Goal: Task Accomplishment & Management: Use online tool/utility

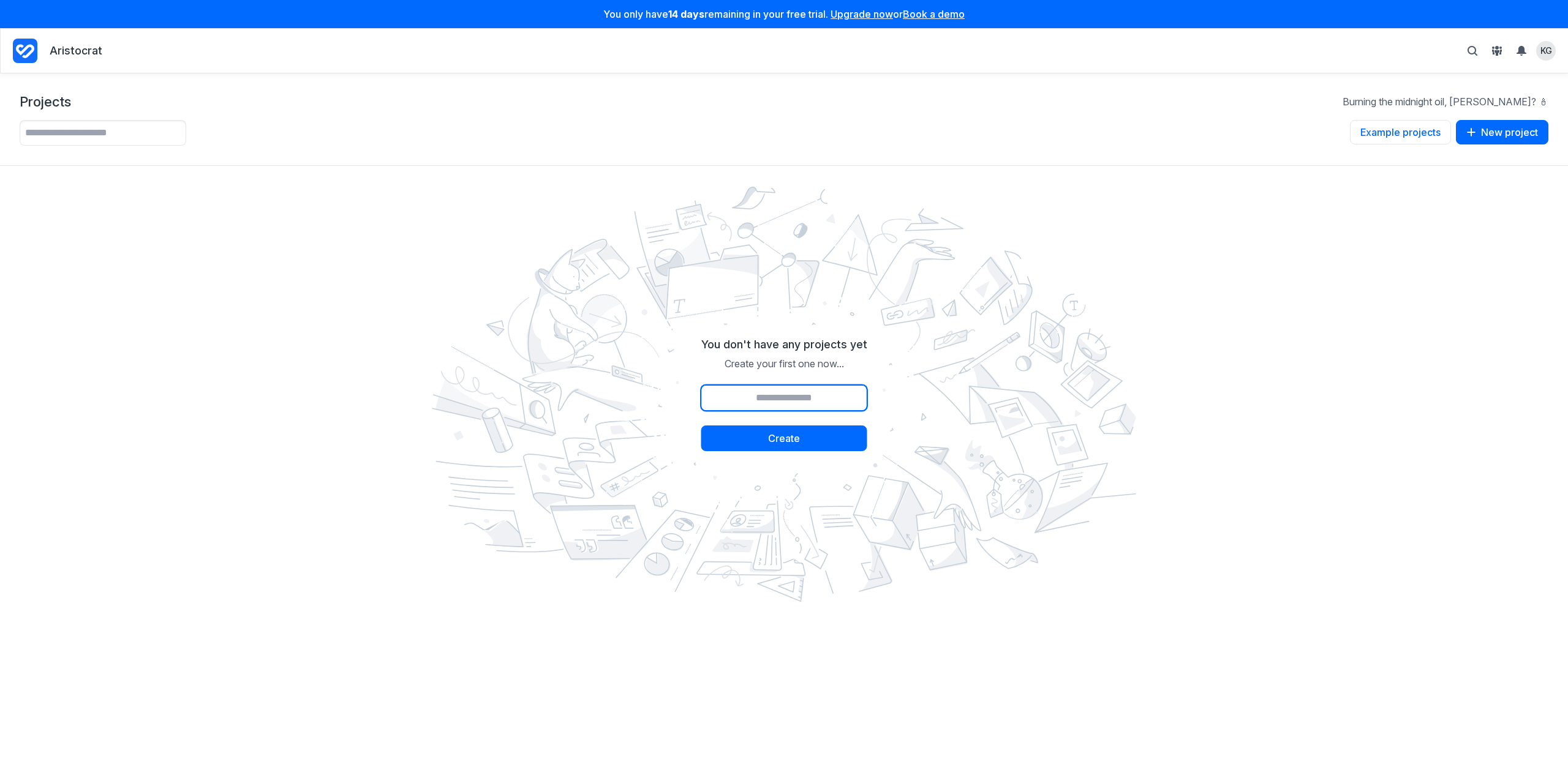
click at [809, 399] on input "Project name" at bounding box center [785, 398] width 166 height 26
type input "**********"
click at [816, 433] on button "Create" at bounding box center [785, 438] width 166 height 26
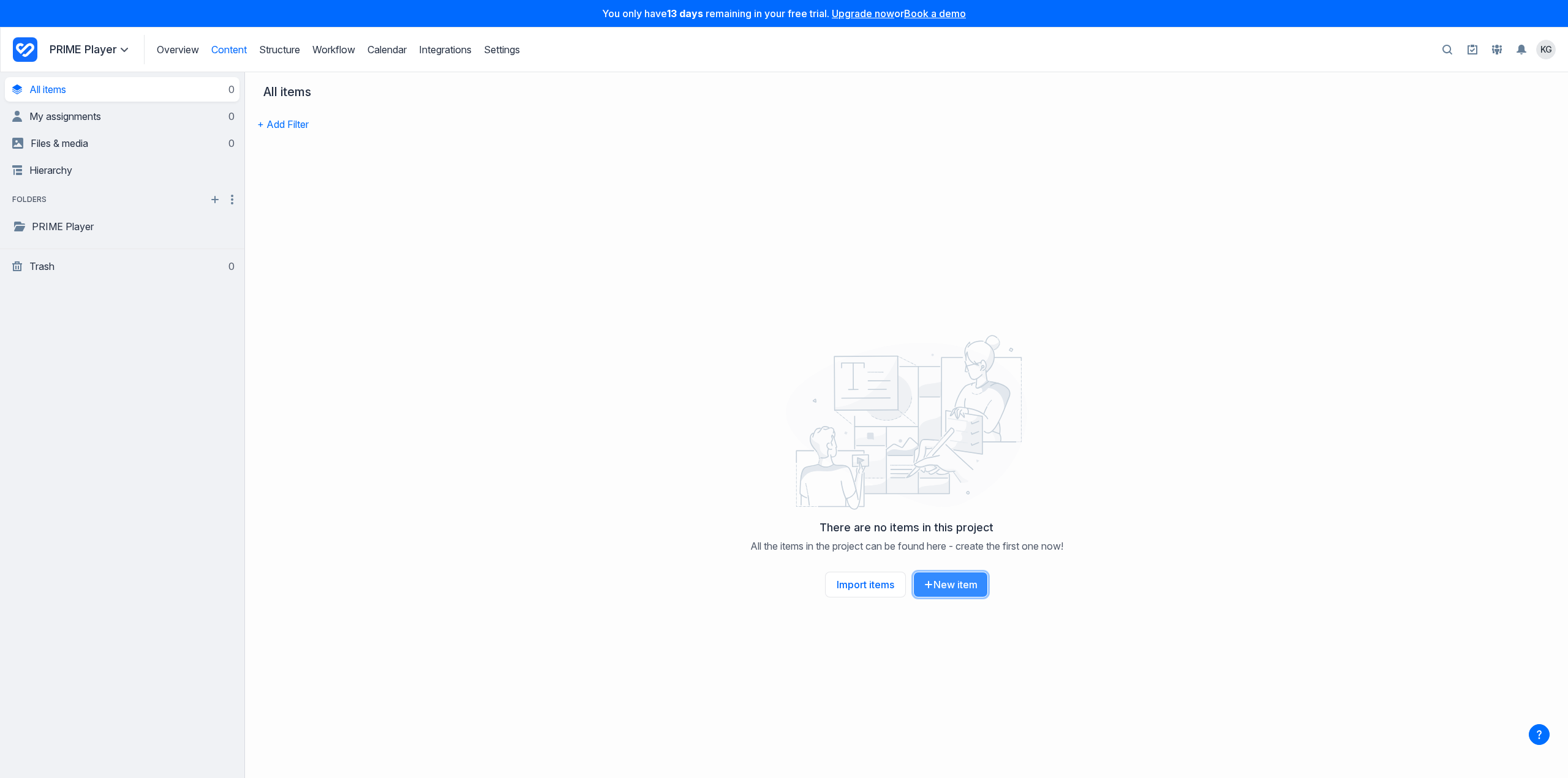
click at [955, 581] on button "New item" at bounding box center [950, 585] width 74 height 26
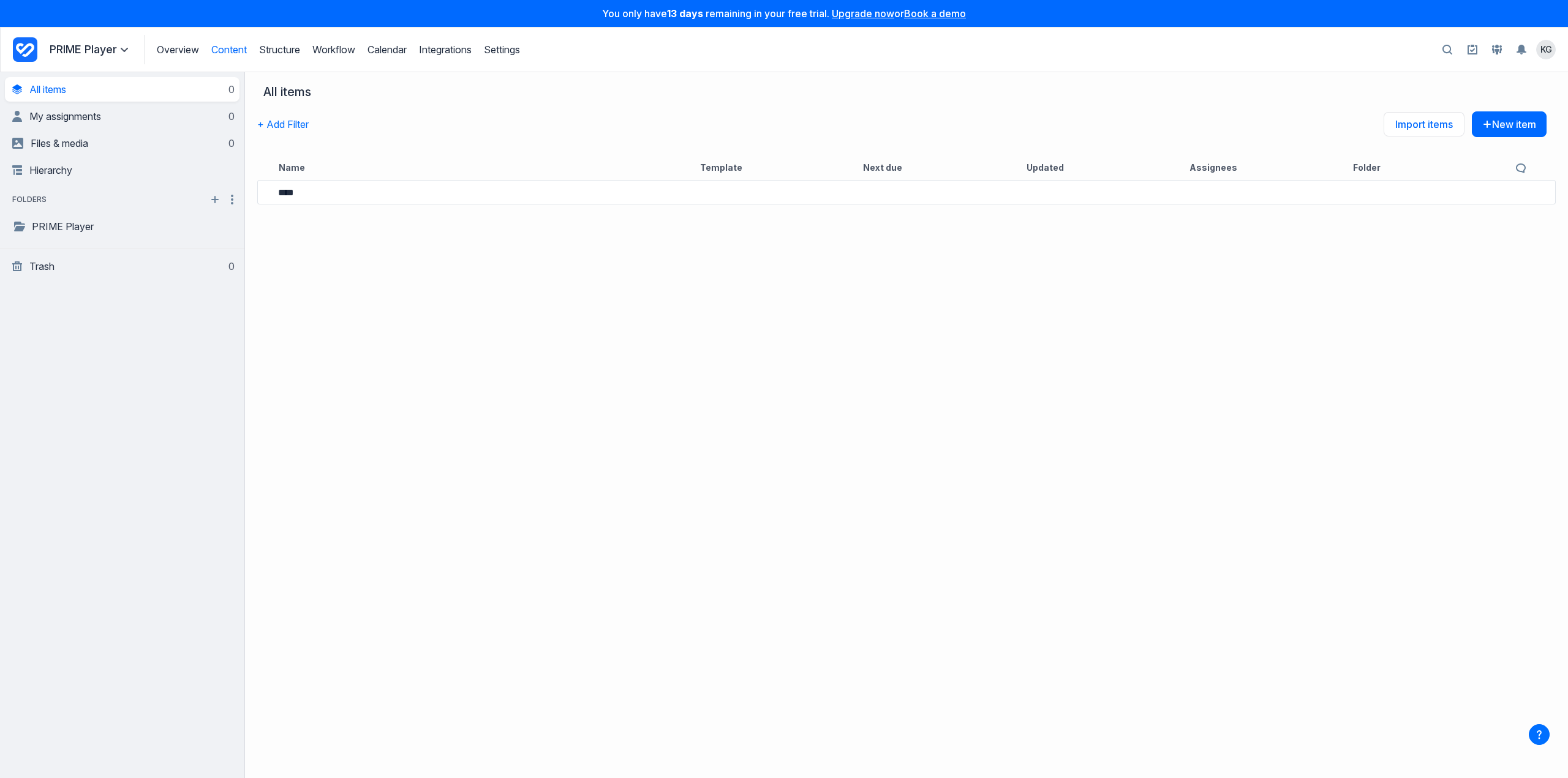
type input "****"
click at [329, 194] on link "Test" at bounding box center [319, 191] width 20 height 15
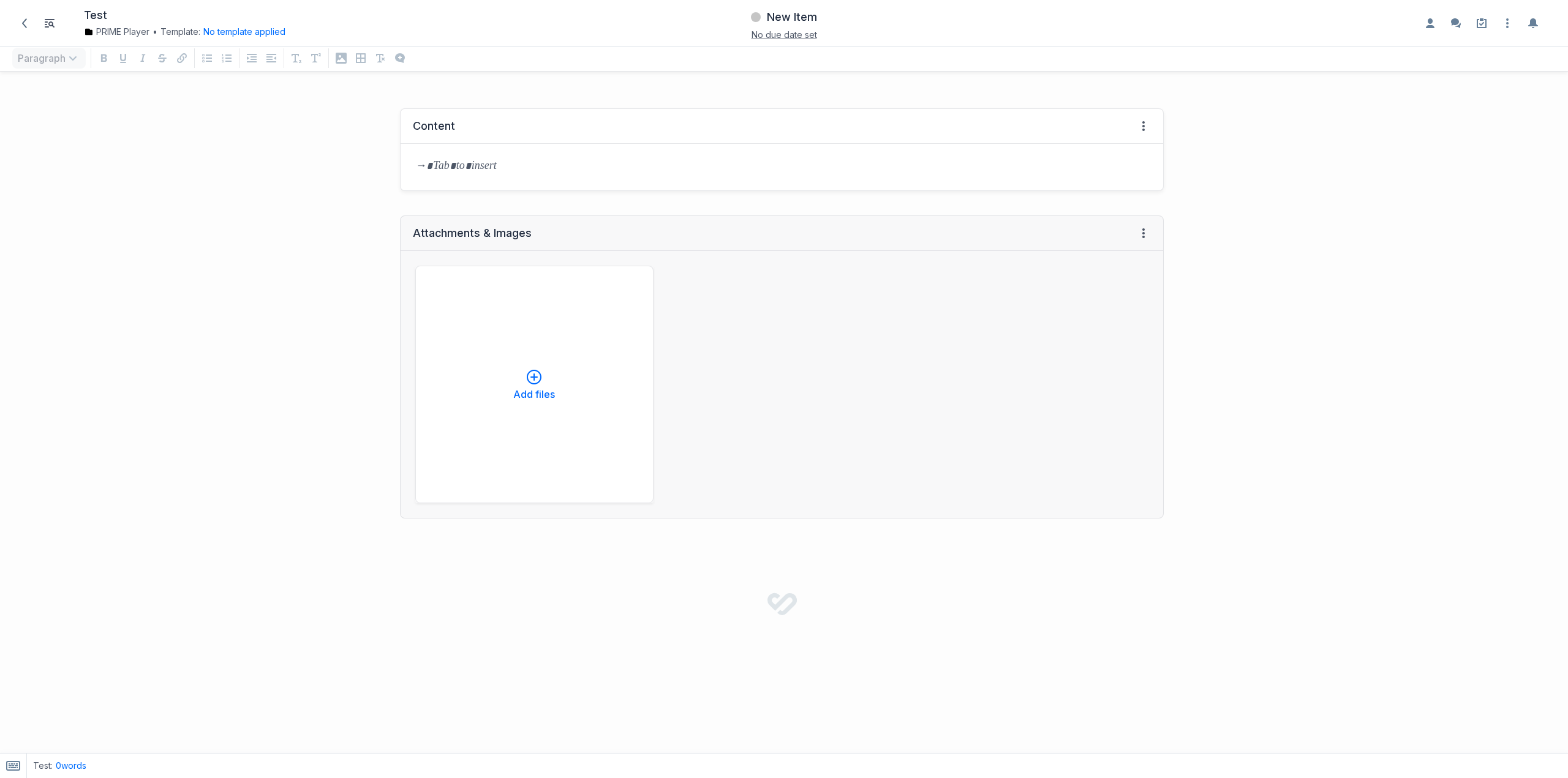
click at [582, 182] on div at bounding box center [782, 167] width 763 height 46
click at [577, 263] on div "Add files" at bounding box center [782, 385] width 763 height 267
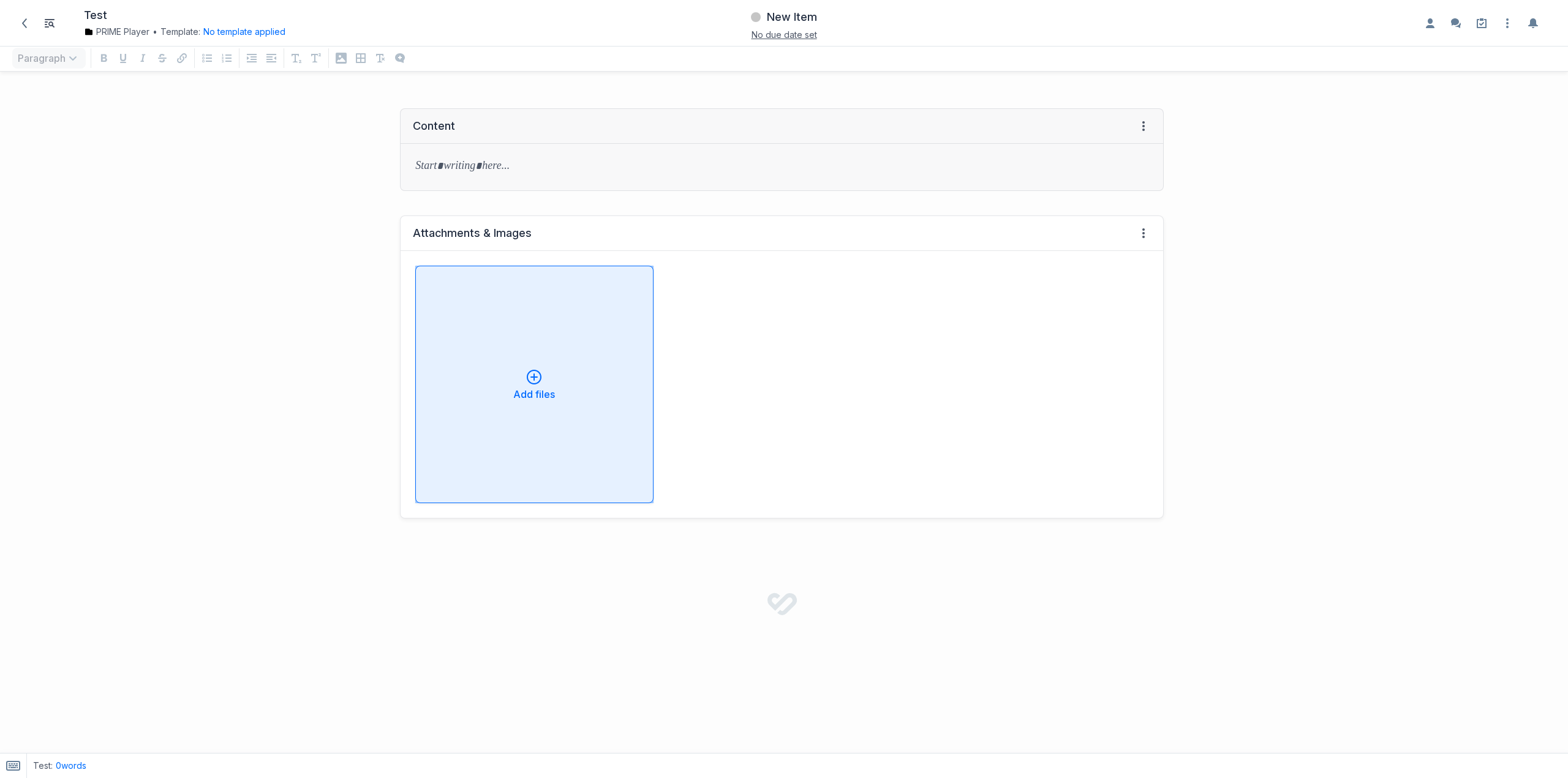
click at [575, 360] on button "Add files" at bounding box center [534, 384] width 237 height 237
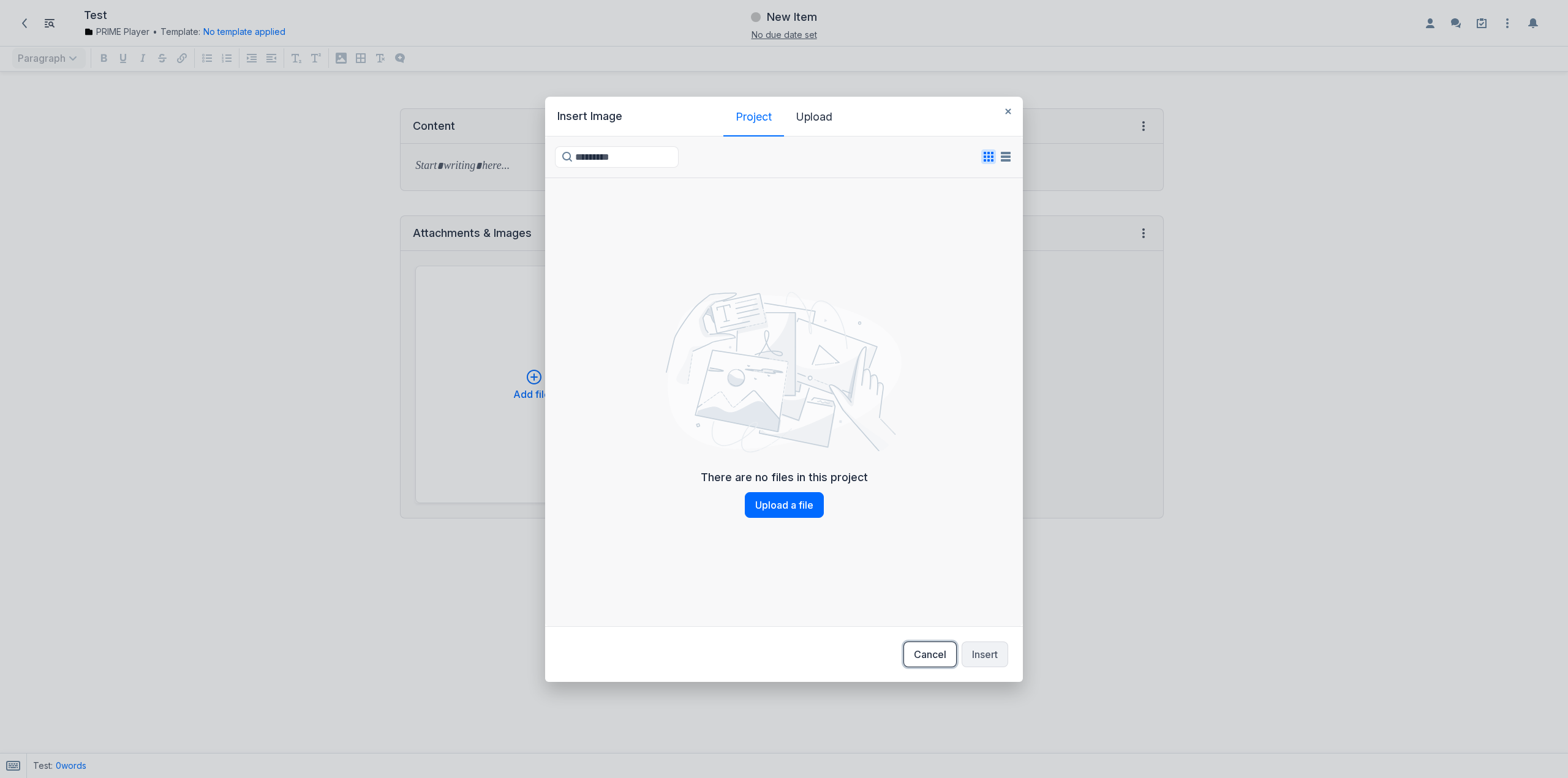
click at [939, 649] on button "Cancel" at bounding box center [930, 654] width 53 height 26
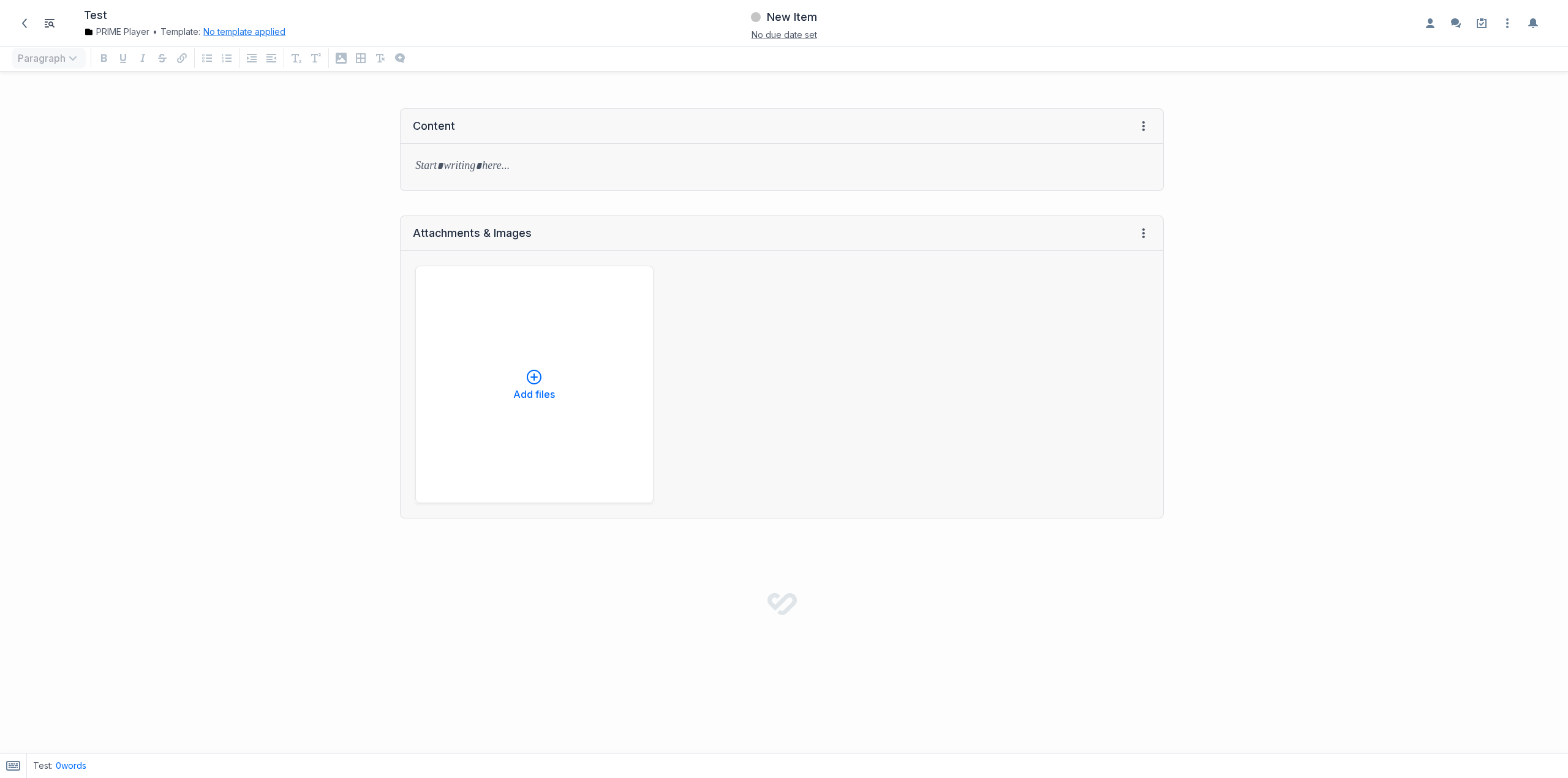
click at [254, 34] on button "No template applied" at bounding box center [244, 32] width 82 height 12
click at [362, 86] on icon "Down icon" at bounding box center [360, 85] width 6 height 4
click at [355, 89] on button "Choose template Down icon" at bounding box center [292, 85] width 164 height 27
click at [759, 261] on div "Add files" at bounding box center [782, 385] width 763 height 267
click at [7, 18] on div "Test PRIME Player • Template: No template applied Apply template Choose templat…" at bounding box center [784, 23] width 1568 height 46
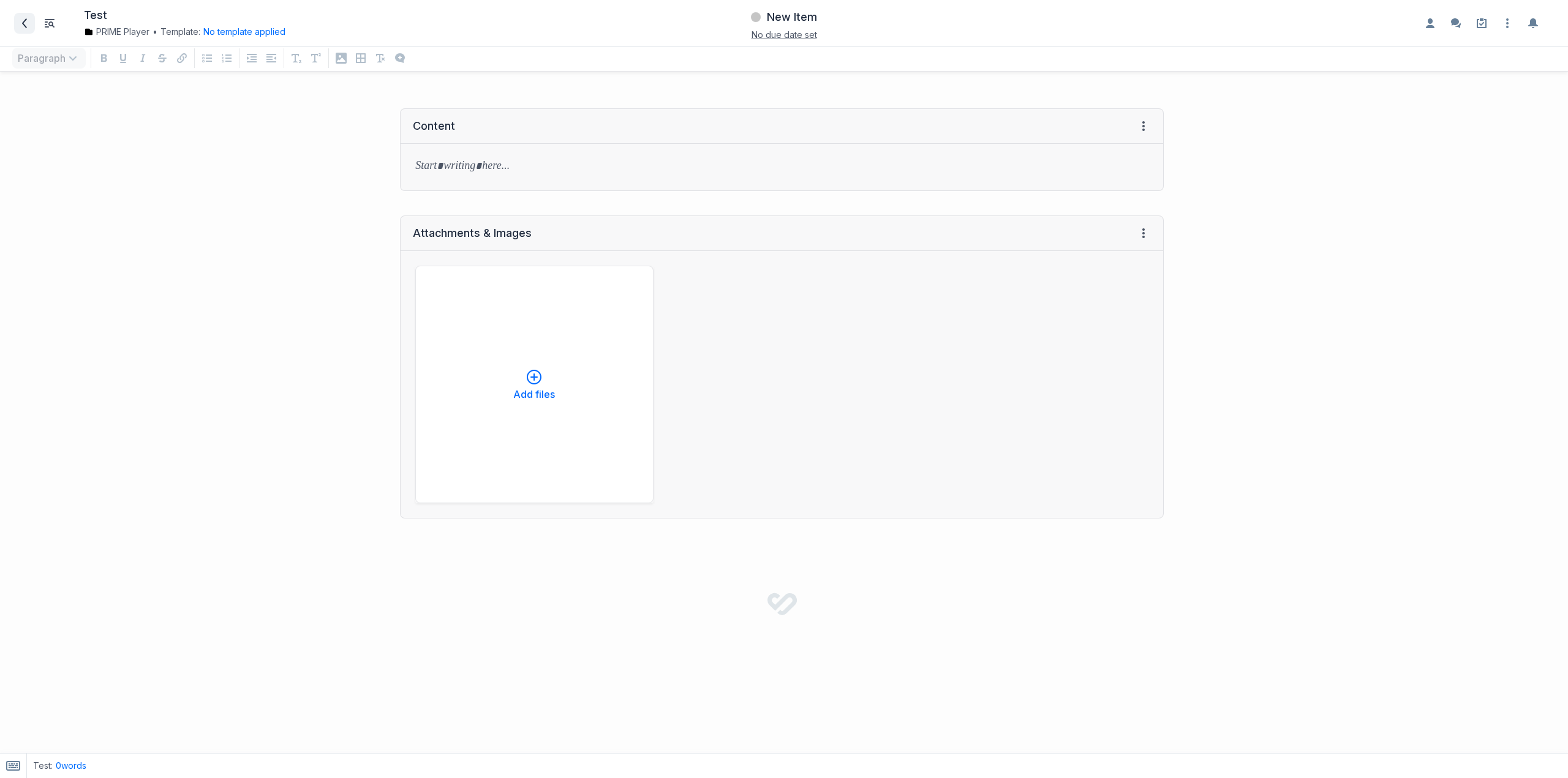
click at [15, 24] on span at bounding box center [25, 23] width 20 height 20
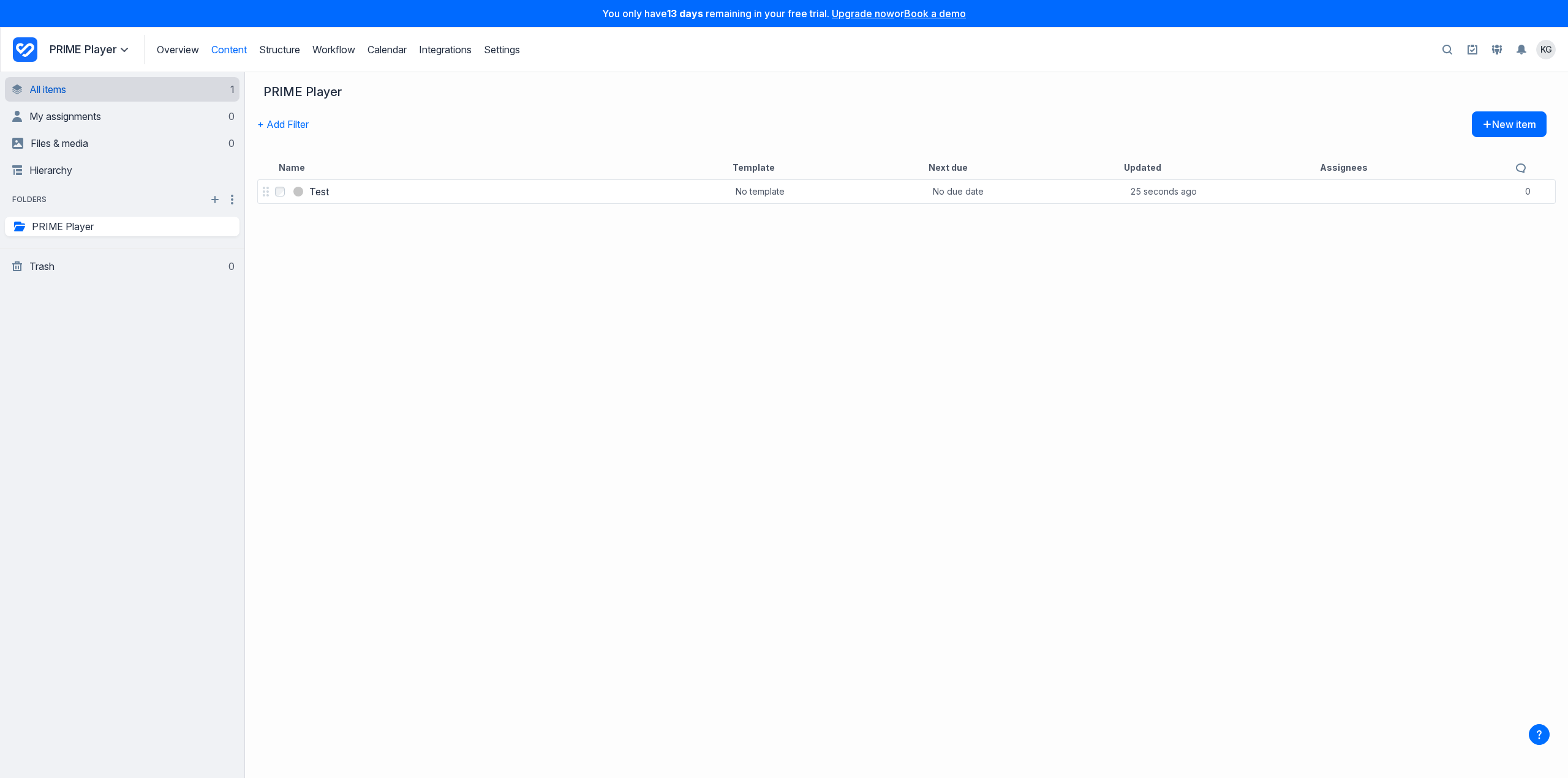
click at [70, 94] on link "All items 1" at bounding box center [123, 89] width 223 height 25
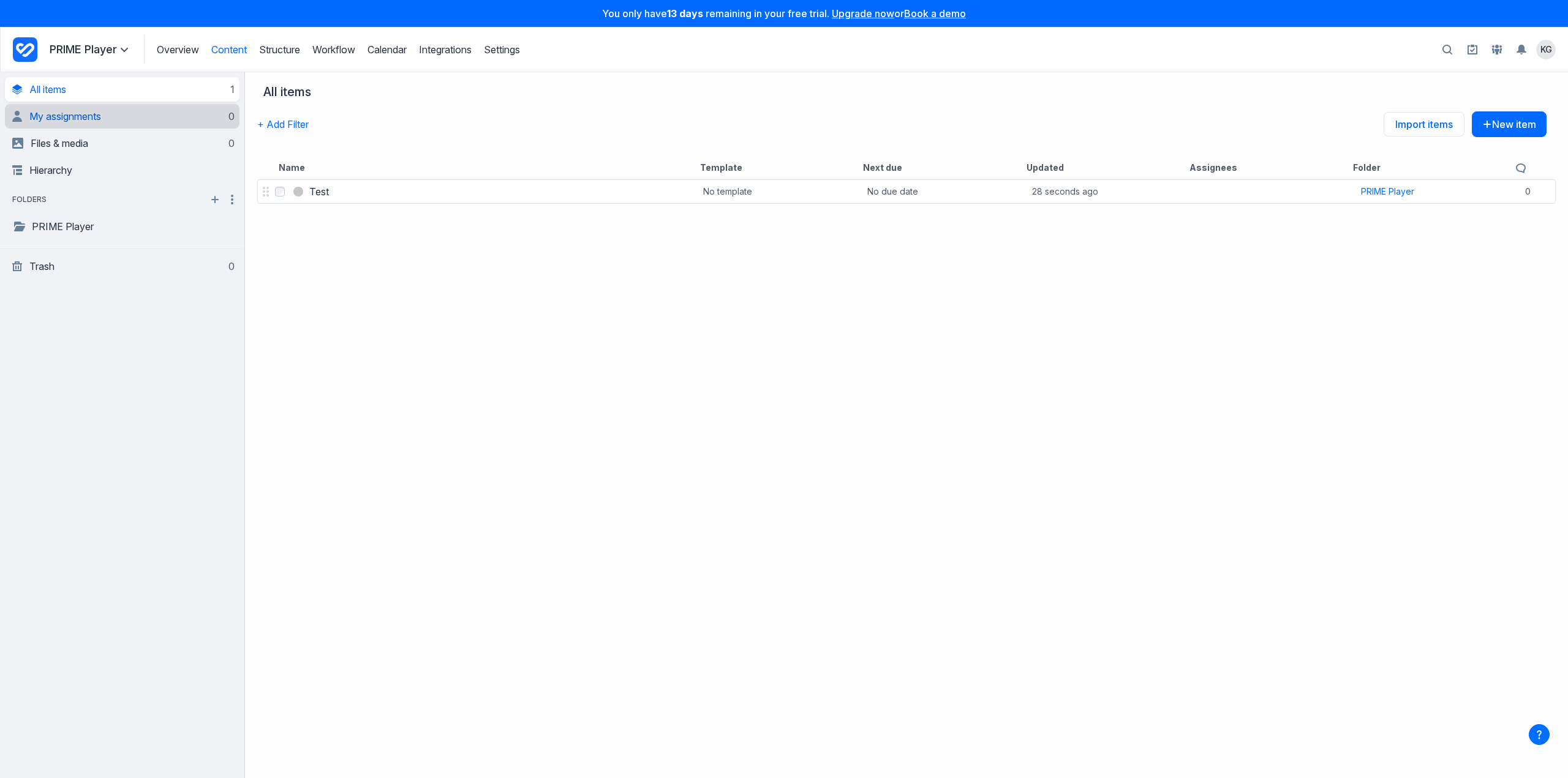
click at [70, 108] on link "My assignments 0" at bounding box center [123, 116] width 223 height 25
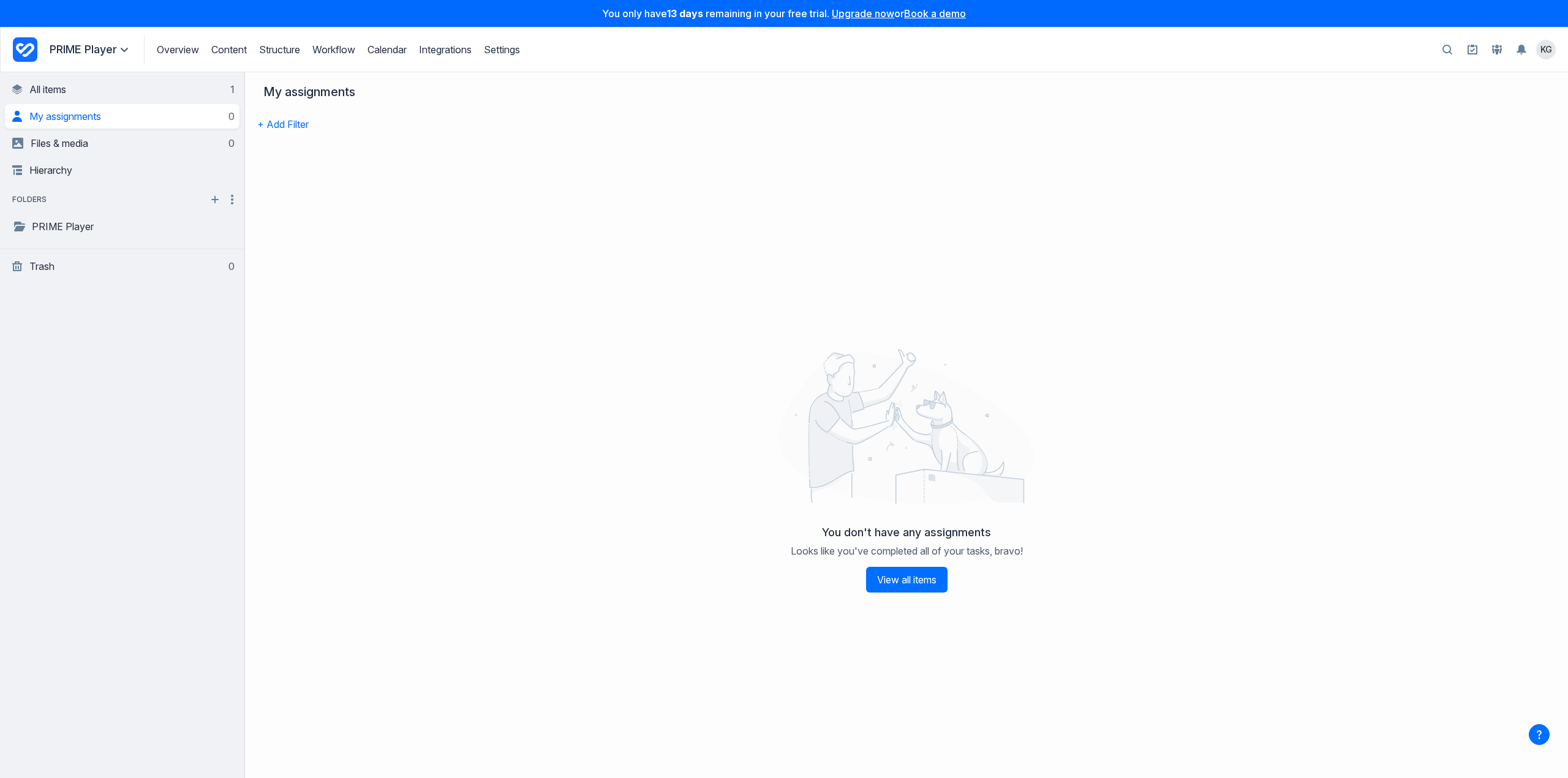
click at [342, 57] on div "Overview Content Structure Workflow Calendar Integrations Settings Structure Wo…" at bounding box center [332, 50] width 376 height 29
click at [338, 46] on link "Workflow" at bounding box center [334, 49] width 43 height 12
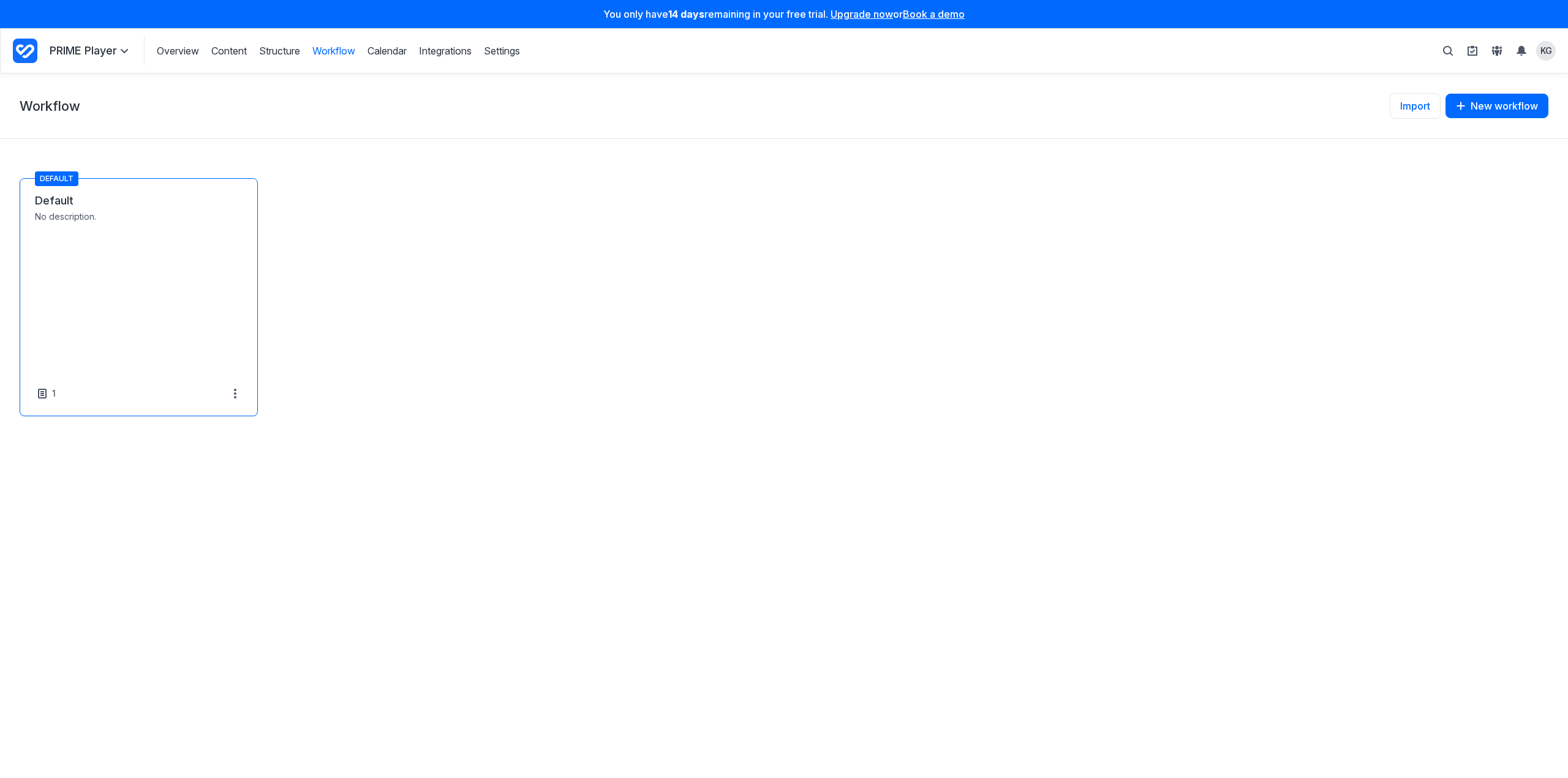
click at [60, 208] on link "Default" at bounding box center [139, 201] width 208 height 15
select select "*****"
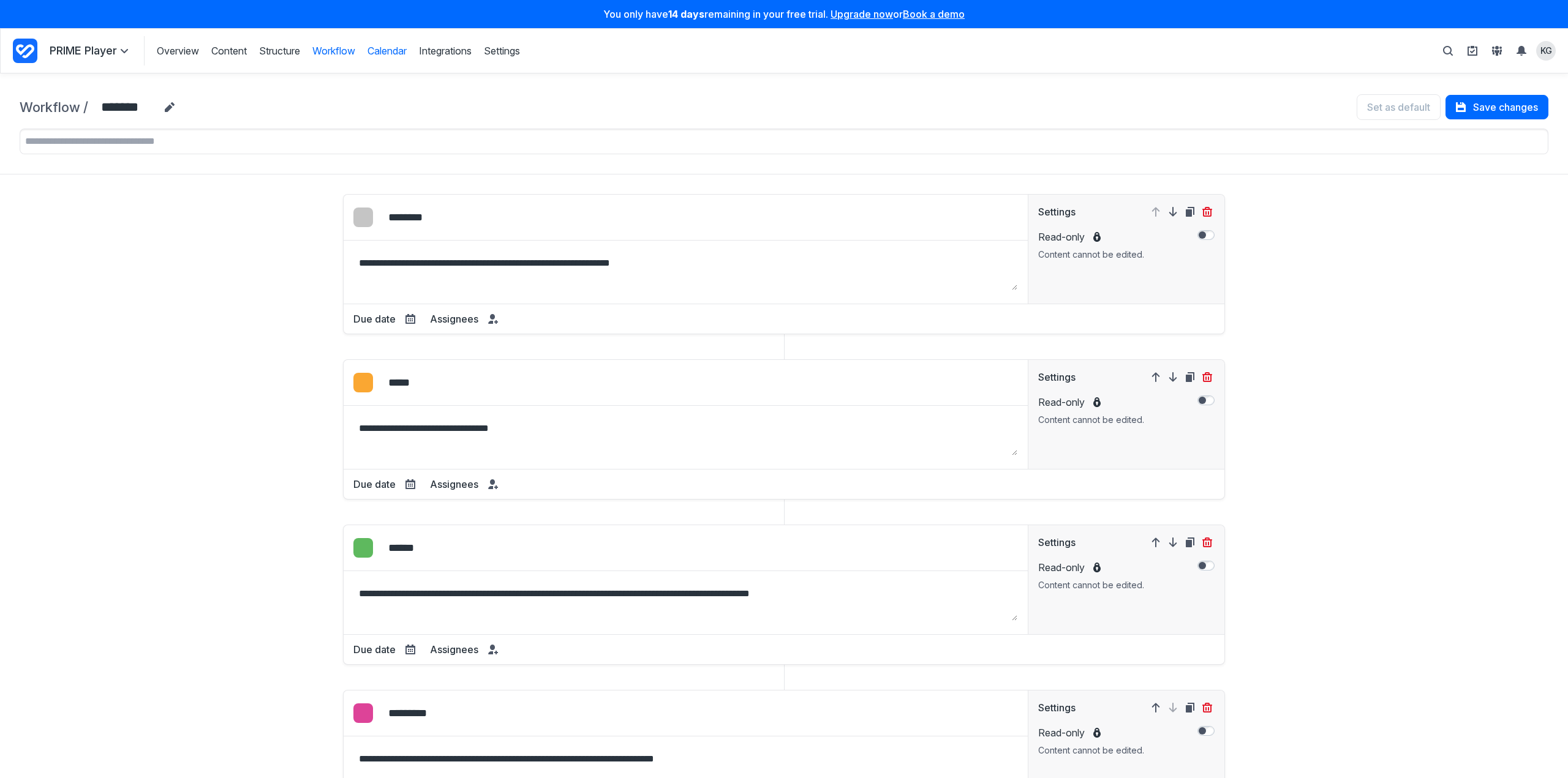
click at [388, 50] on link "Calendar" at bounding box center [387, 51] width 39 height 13
click at [384, 51] on link "Calendar" at bounding box center [387, 51] width 39 height 13
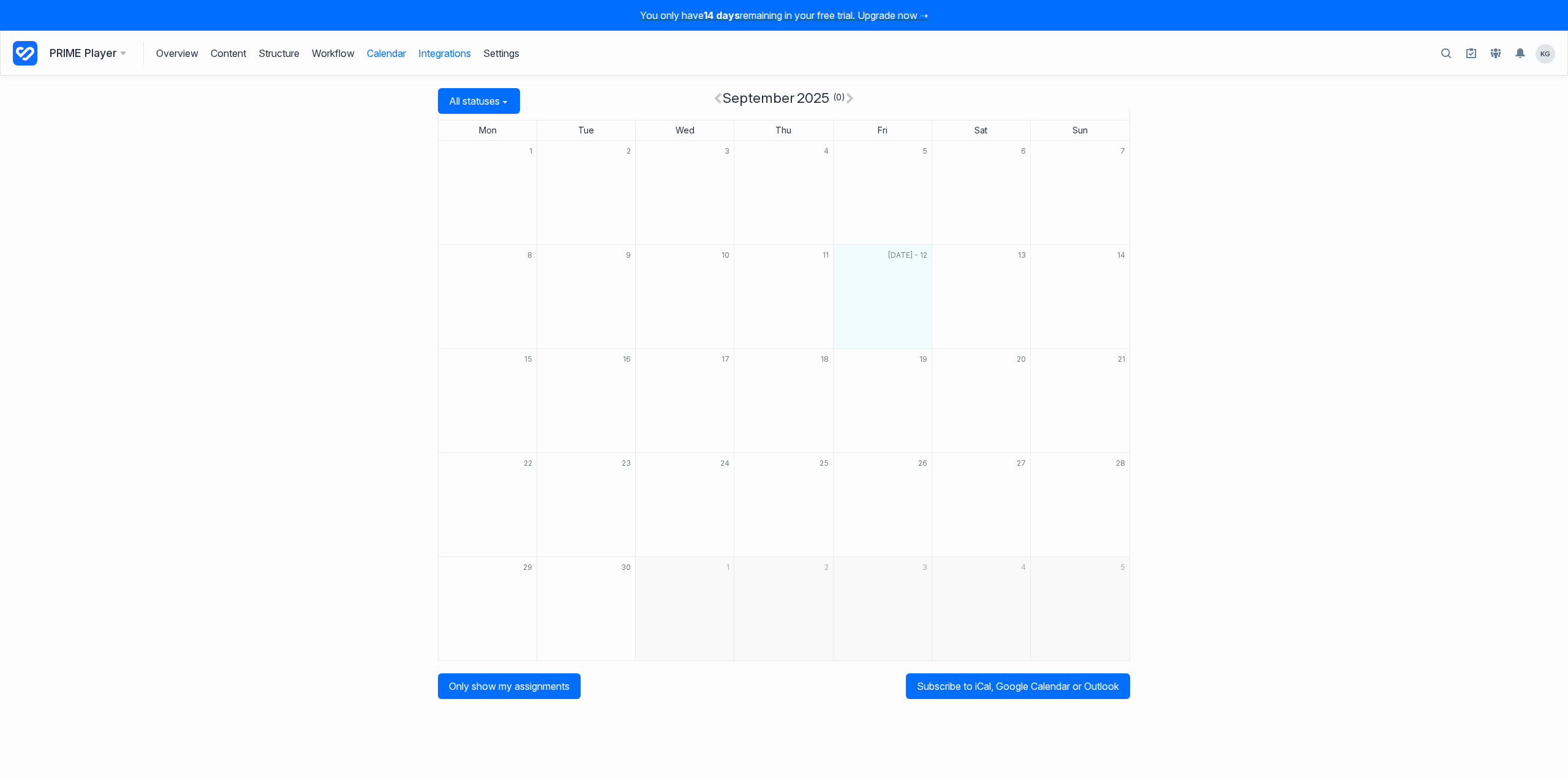
click at [469, 52] on link "Integrations" at bounding box center [445, 53] width 53 height 23
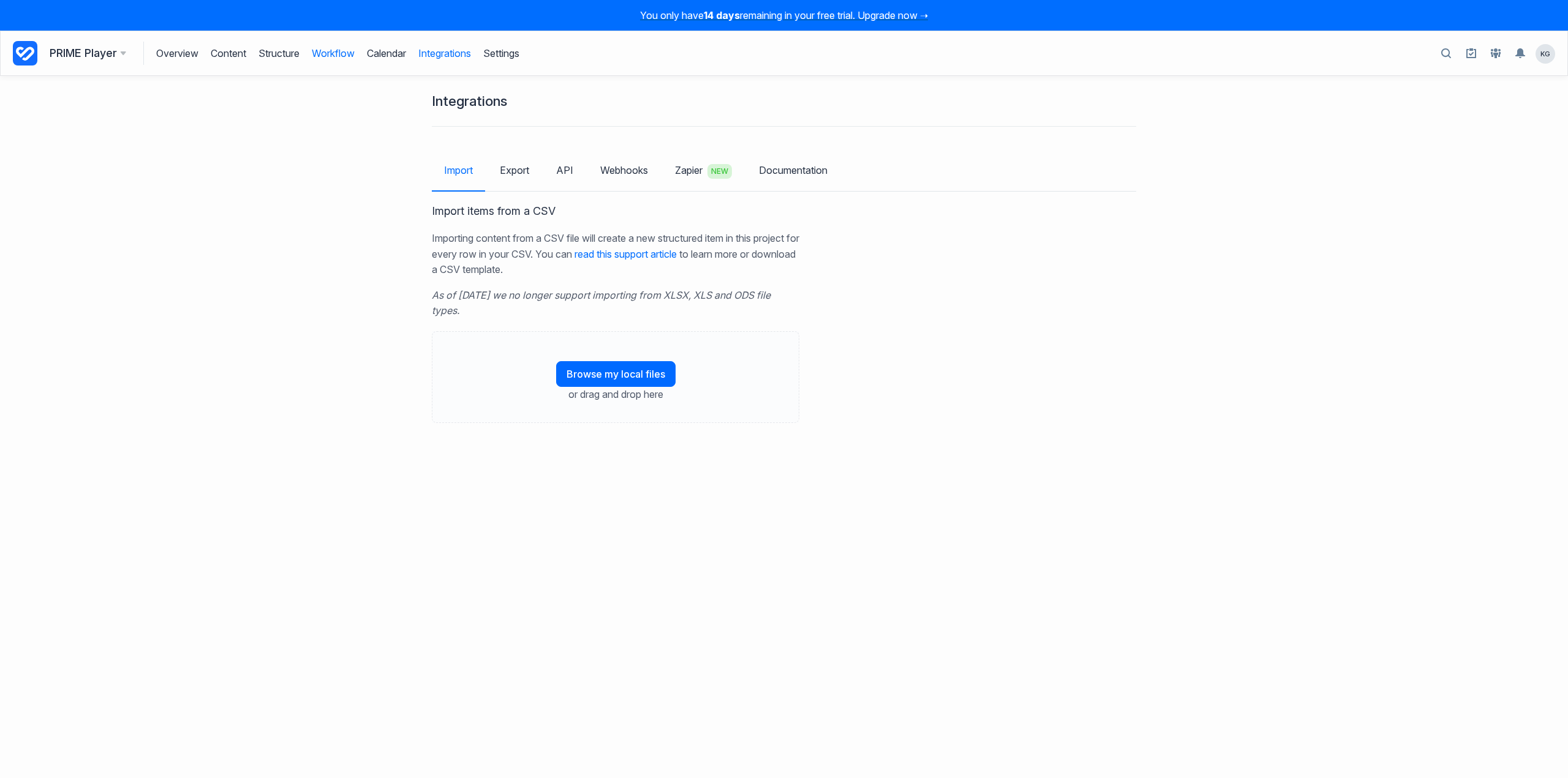
click at [328, 53] on link "Workflow" at bounding box center [333, 53] width 43 height 23
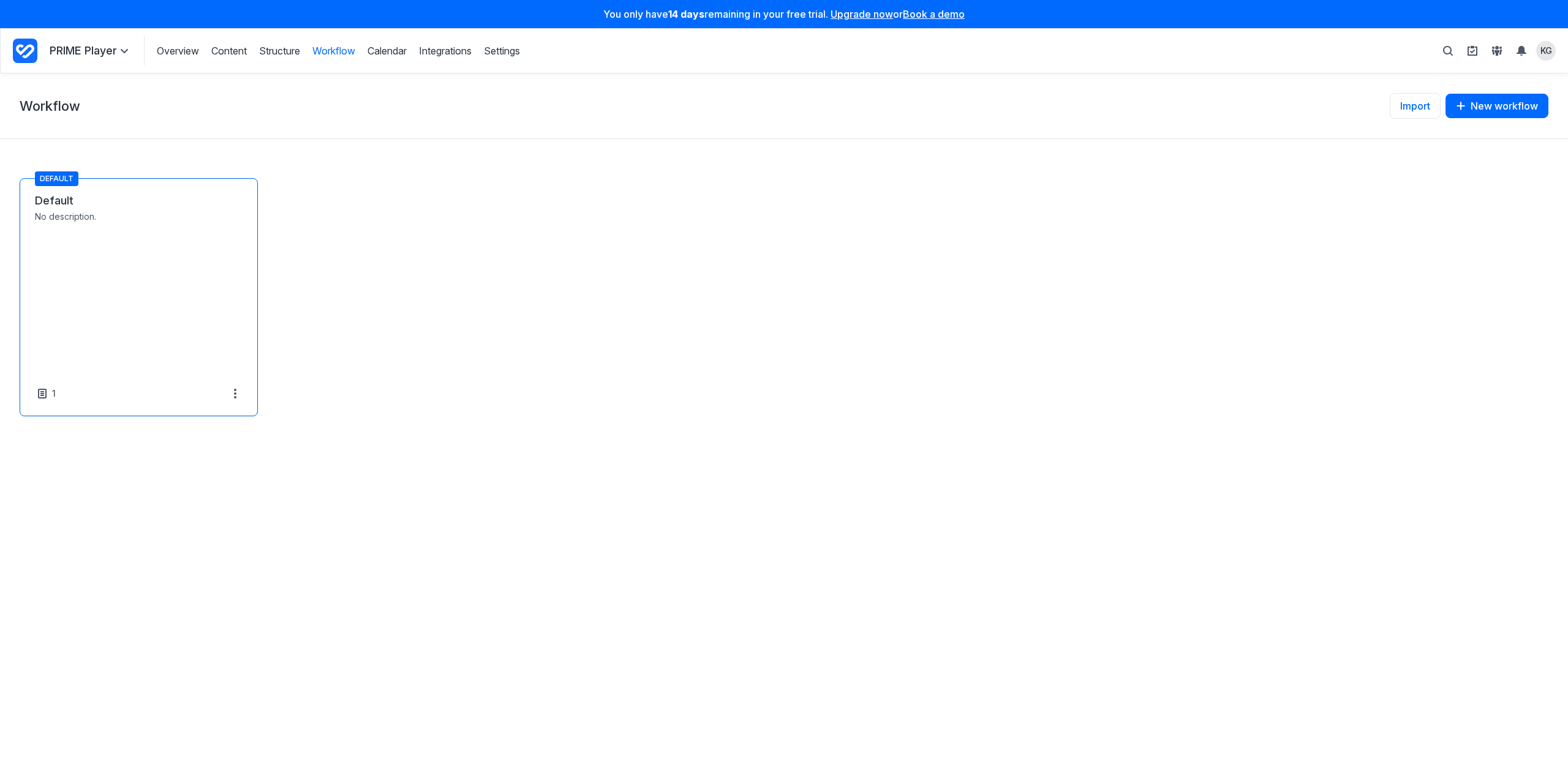
click at [158, 208] on link "Default" at bounding box center [139, 201] width 208 height 15
select select "*****"
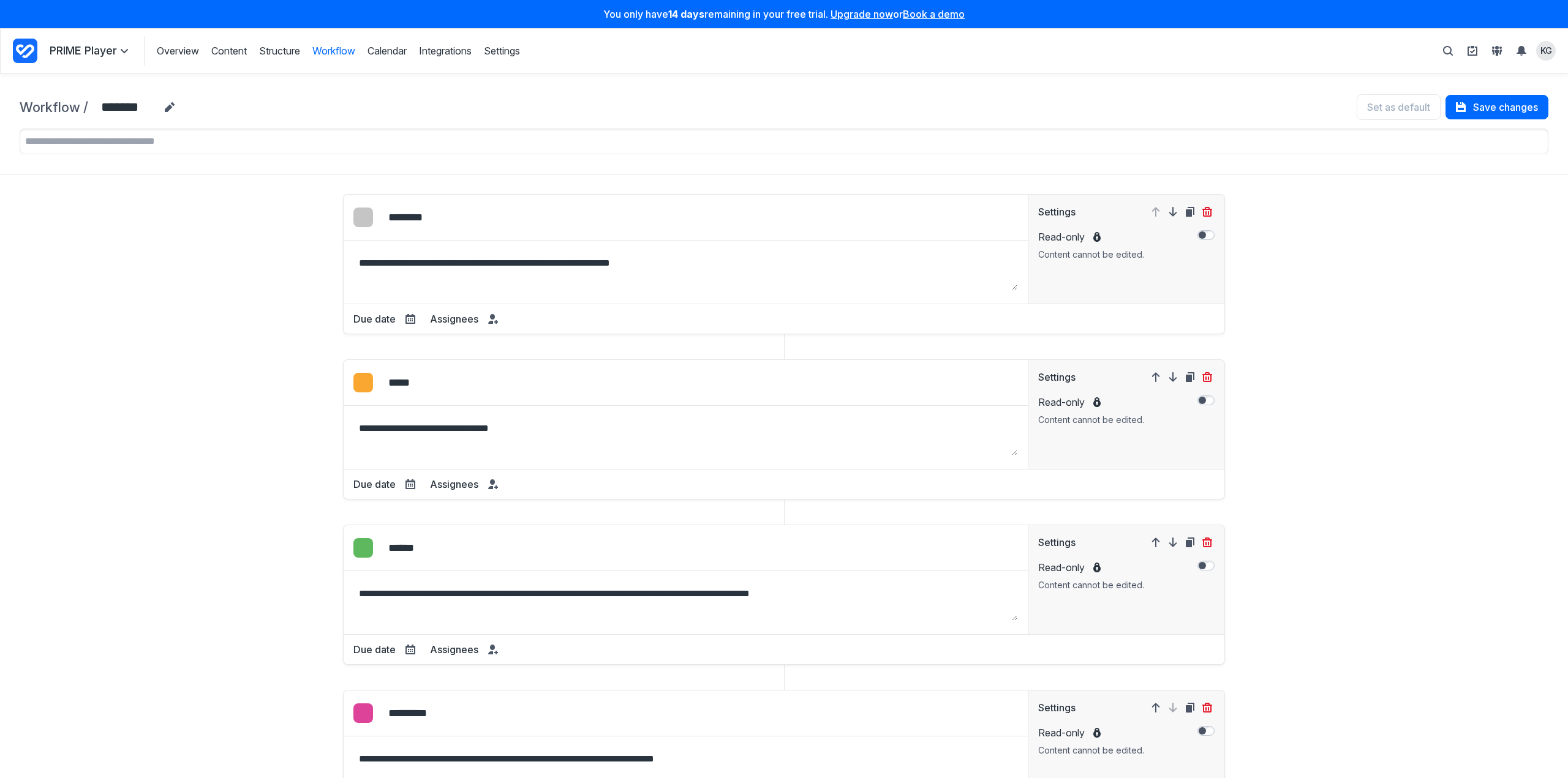
click at [298, 59] on div "Overview Content Structure Workflow Calendar Integrations Settings Structure Wo…" at bounding box center [332, 51] width 376 height 29
click at [277, 46] on link "Structure" at bounding box center [280, 51] width 41 height 13
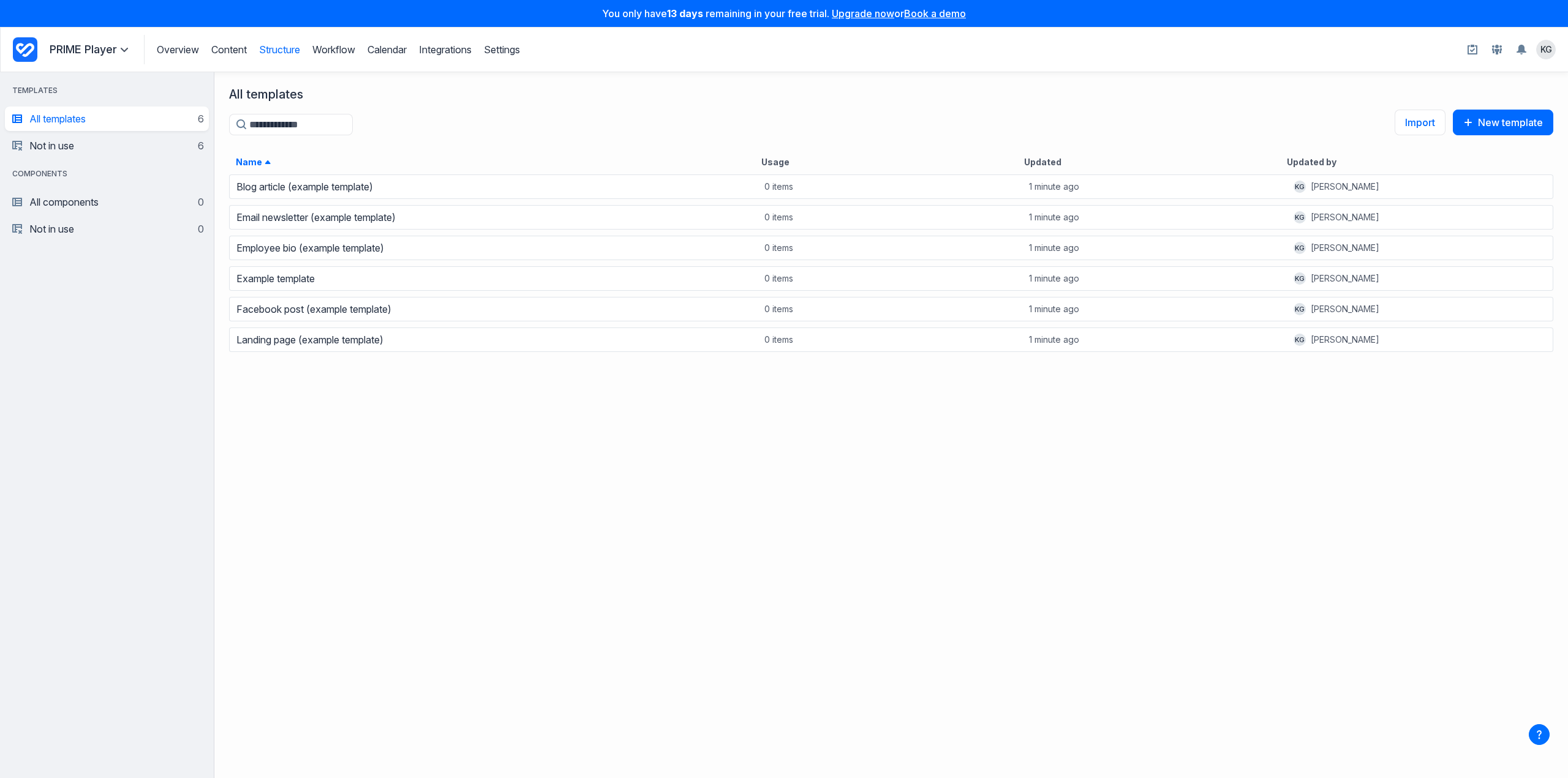
scroll to position [596, 1345]
click at [441, 192] on div "Blog article (example template)" at bounding box center [495, 187] width 528 height 17
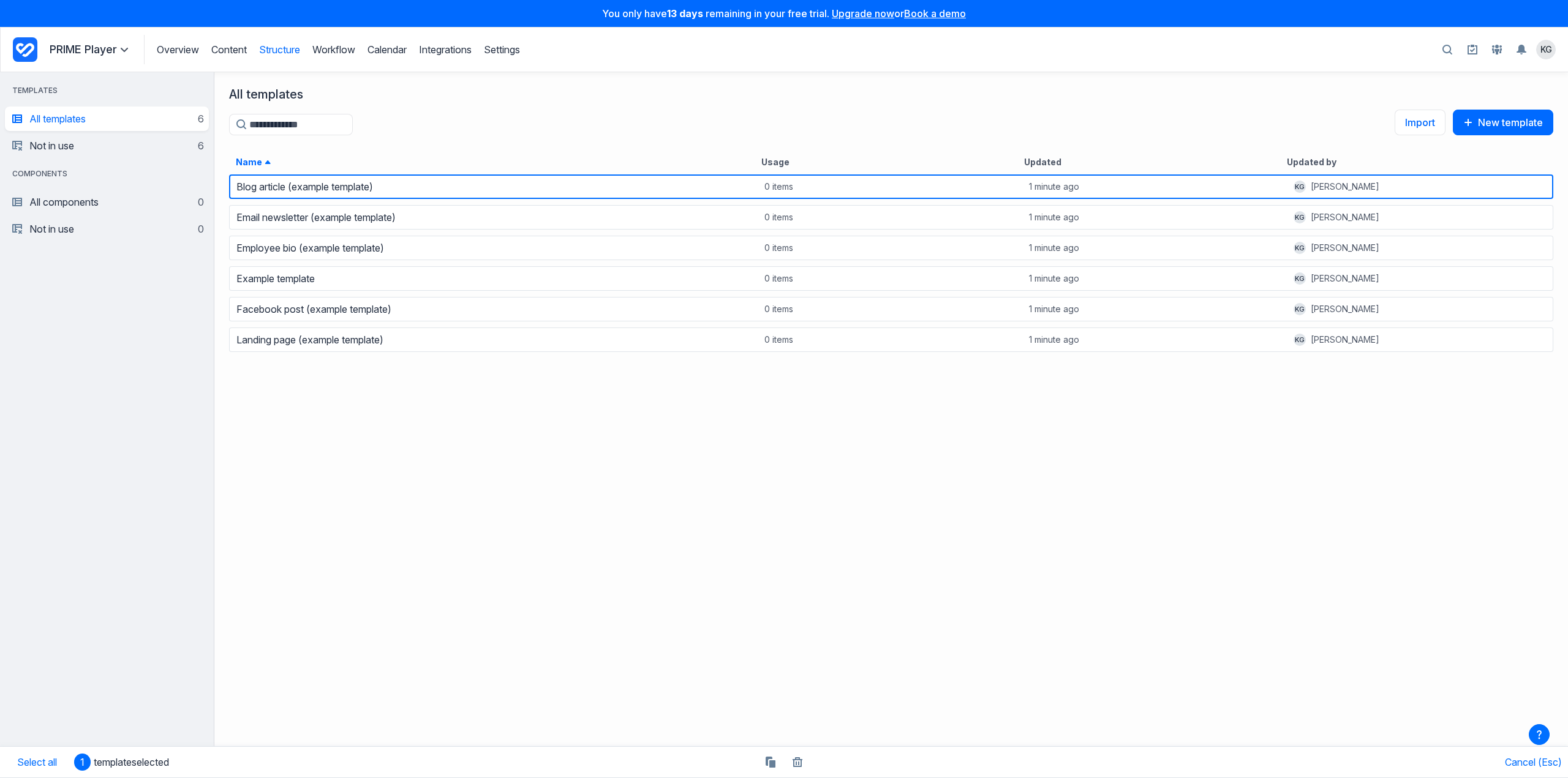
click at [903, 198] on div "0 items" at bounding box center [891, 187] width 265 height 25
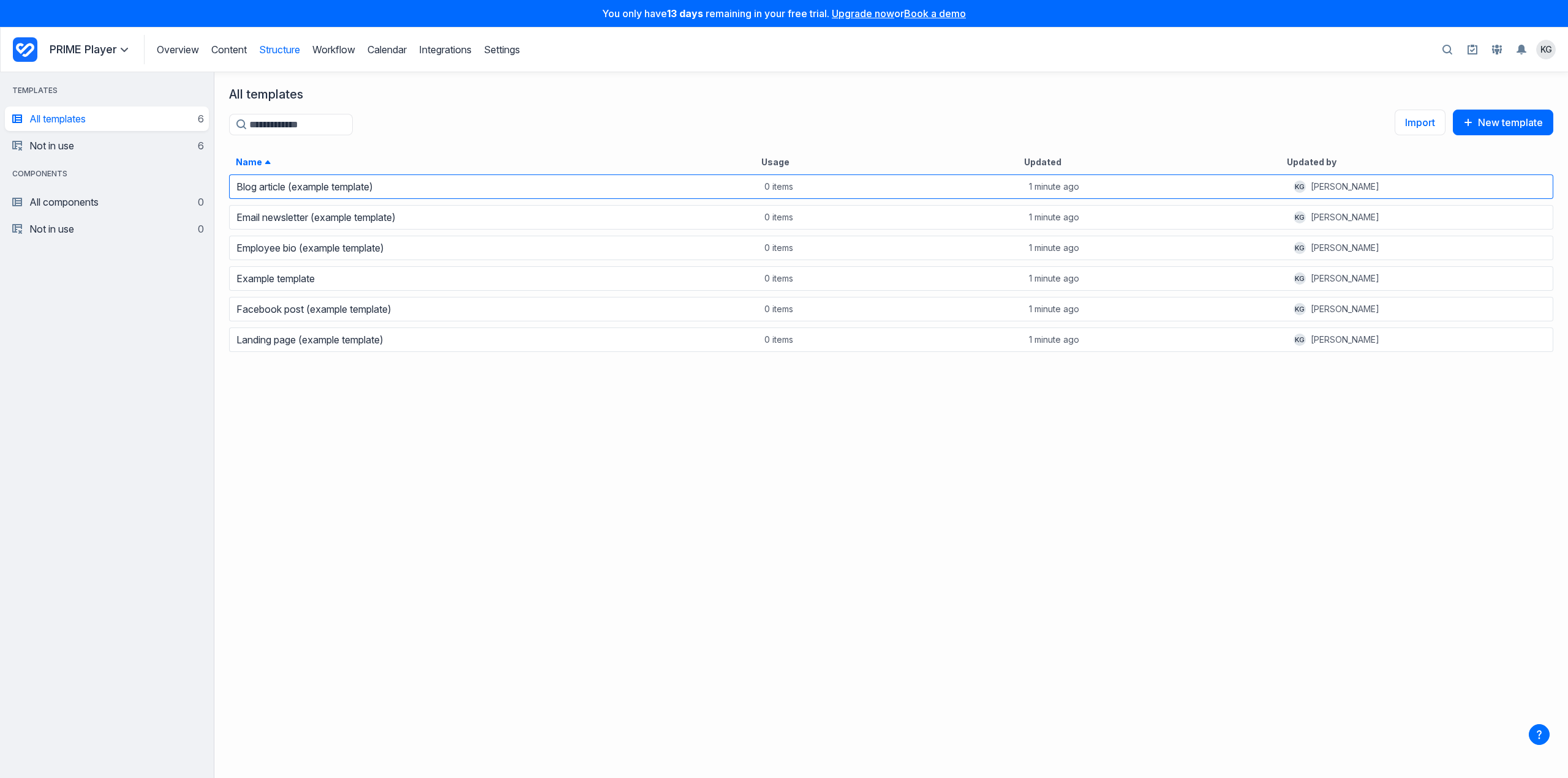
click at [903, 198] on div "0 items" at bounding box center [891, 187] width 265 height 25
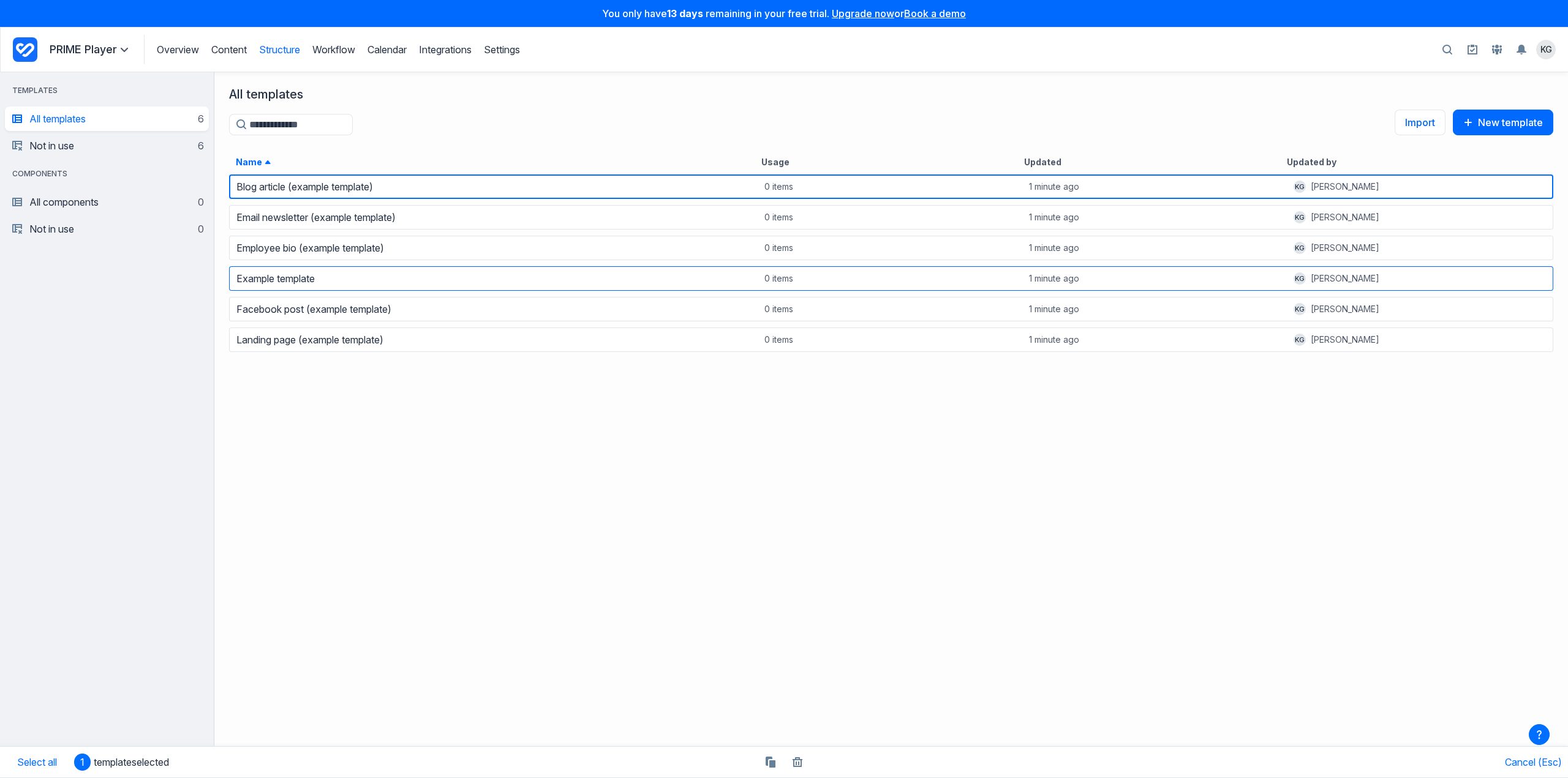
click at [859, 277] on div "0 items" at bounding box center [891, 279] width 265 height 17
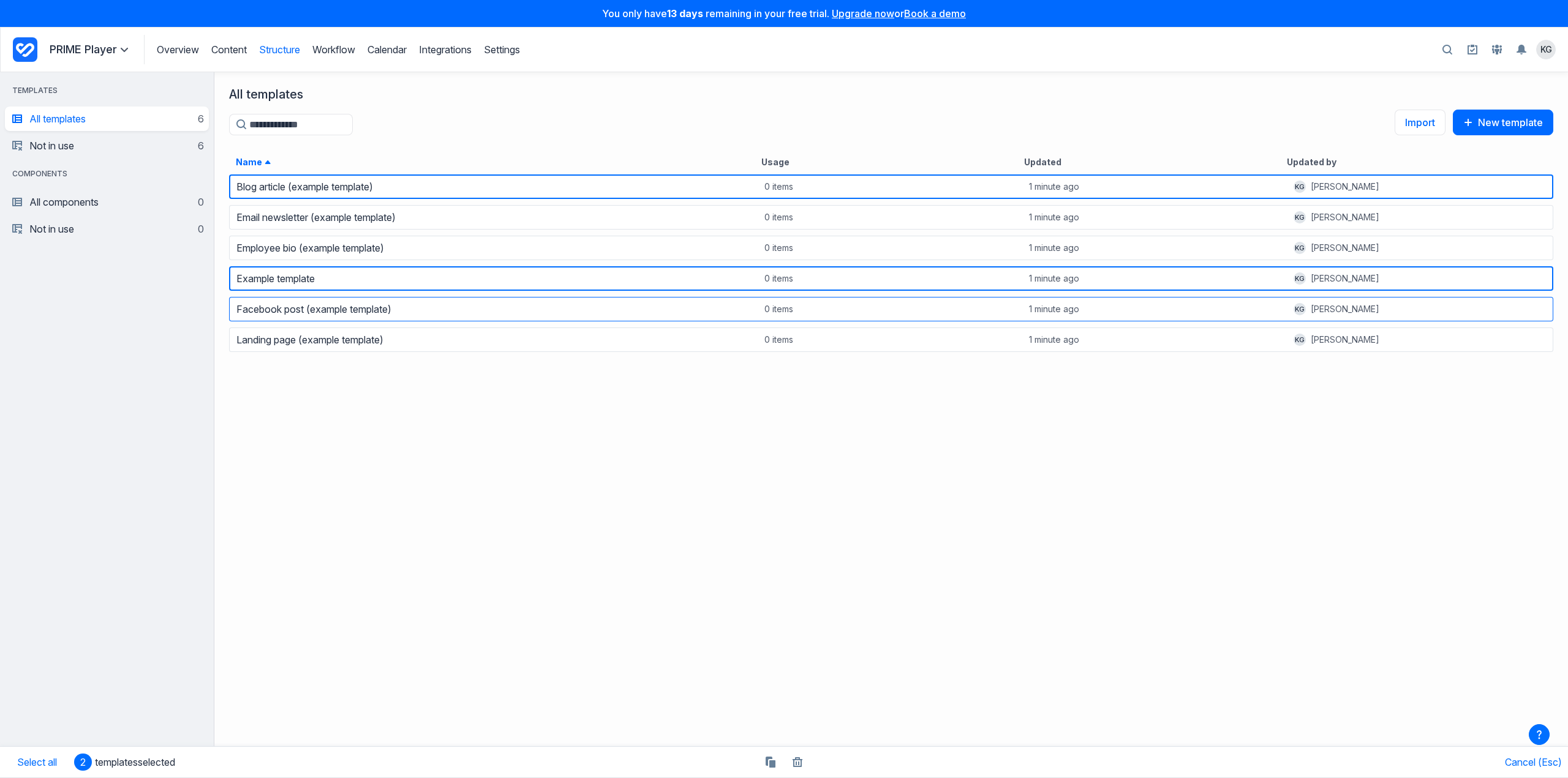
click at [866, 323] on div "Facebook post (example template) 0 items 1 minute ago KG Kaitlin Galea" at bounding box center [891, 310] width 1324 height 31
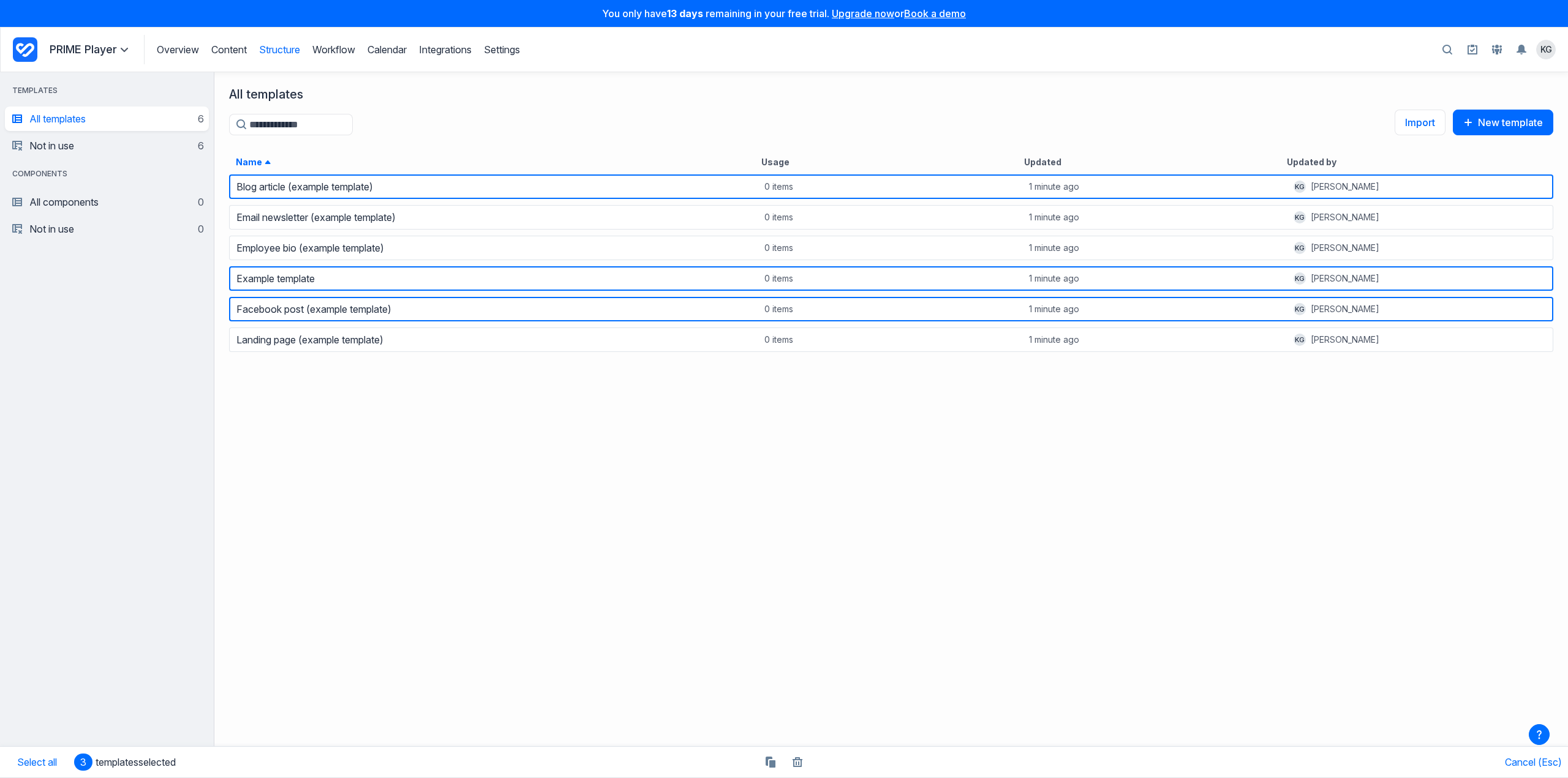
click at [867, 362] on div "Blog article (example template) 0 items 1 minute ago KG Kaitlin Galea Email new…" at bounding box center [891, 474] width 1354 height 605
